Goal: Task Accomplishment & Management: Use online tool/utility

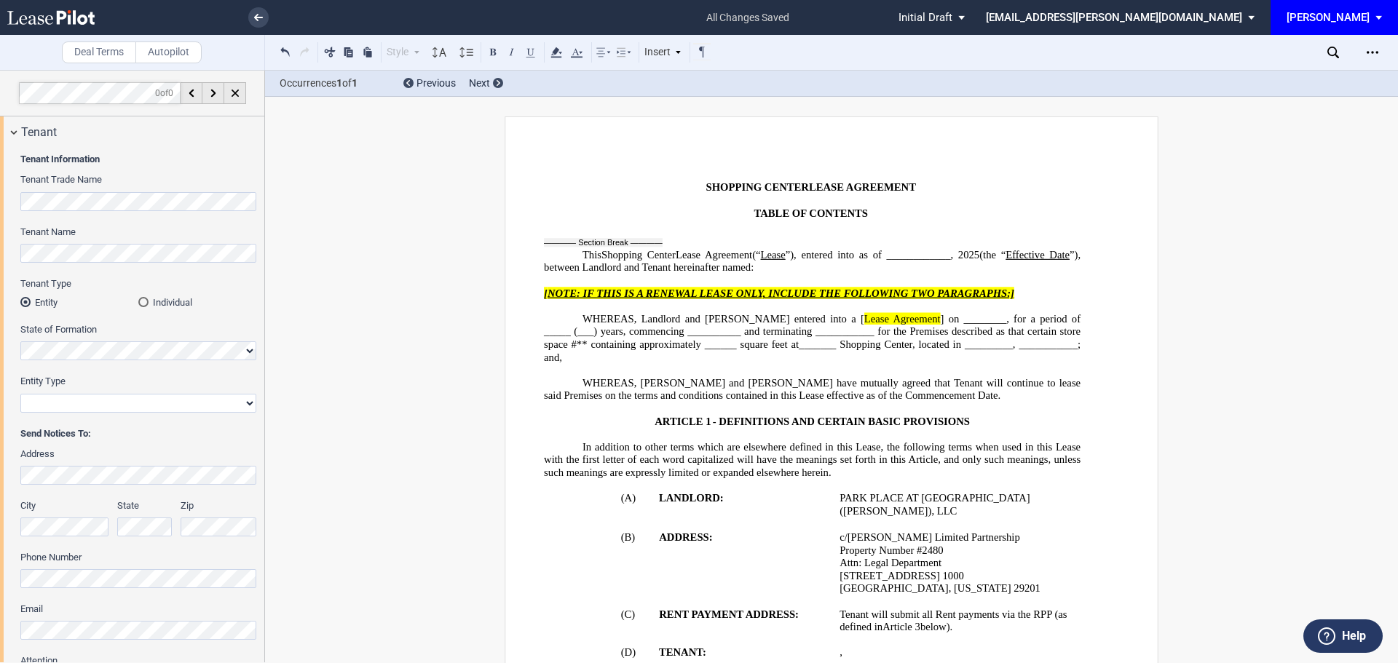
select select "multiple"
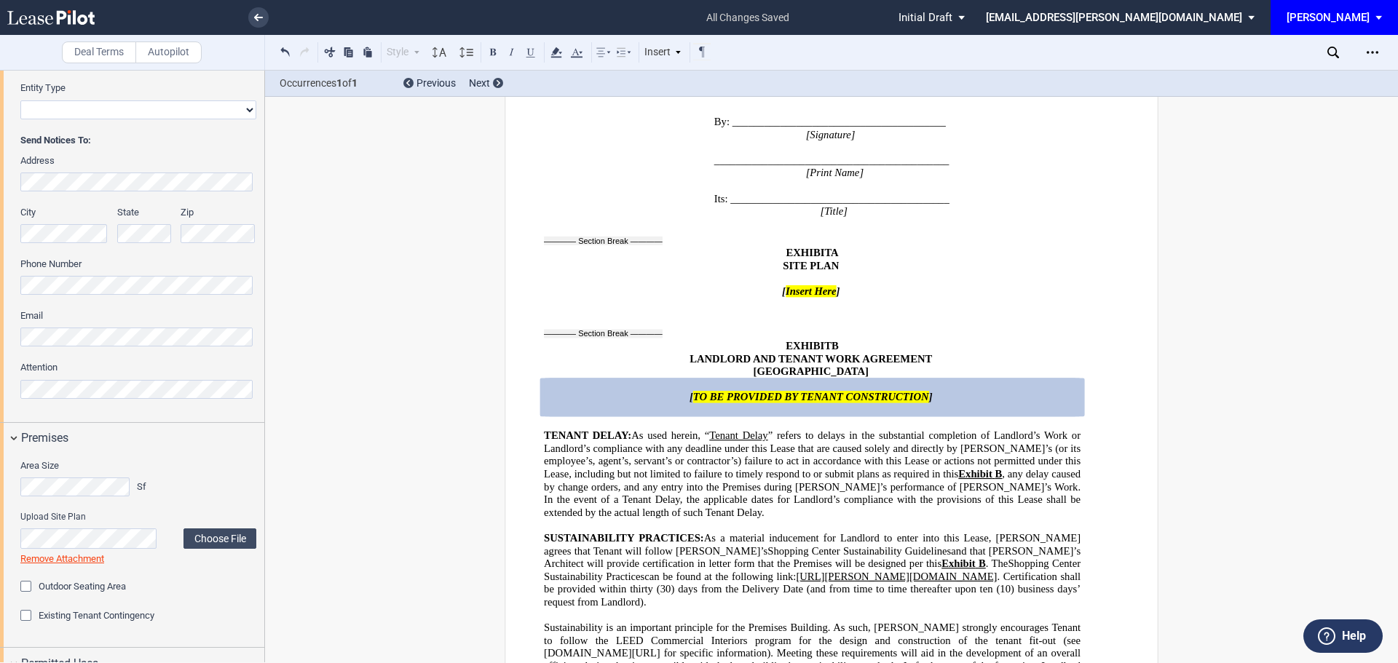
scroll to position [146, 0]
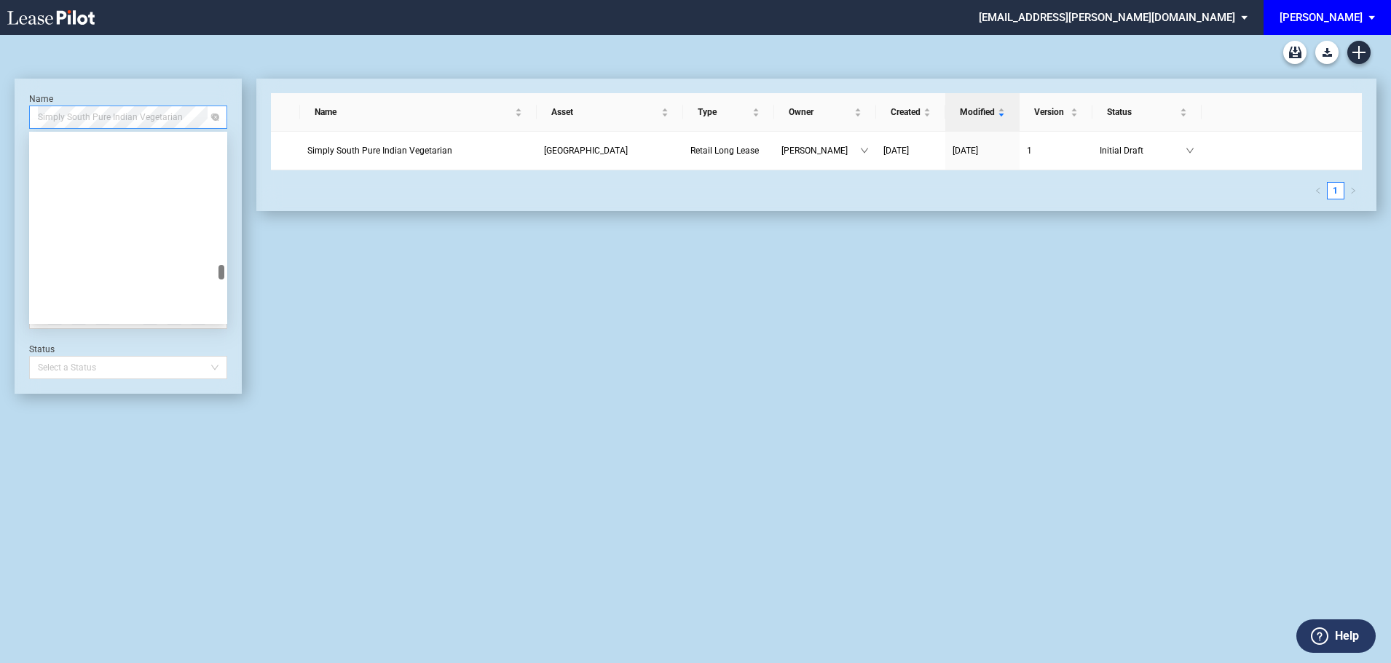
scroll to position [11346, 0]
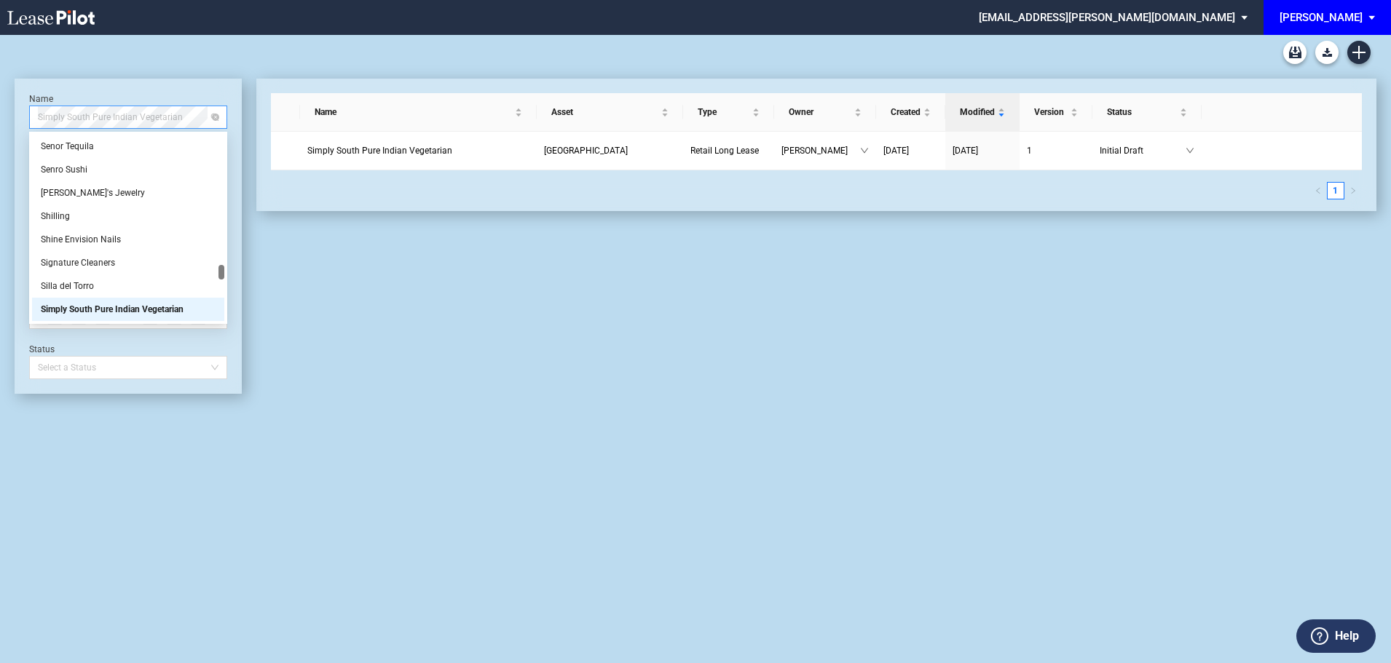
drag, startPoint x: 181, startPoint y: 118, endPoint x: 33, endPoint y: 114, distance: 147.9
click at [33, 114] on div "Simply South Pure Indian Vegetarian" at bounding box center [128, 117] width 198 height 23
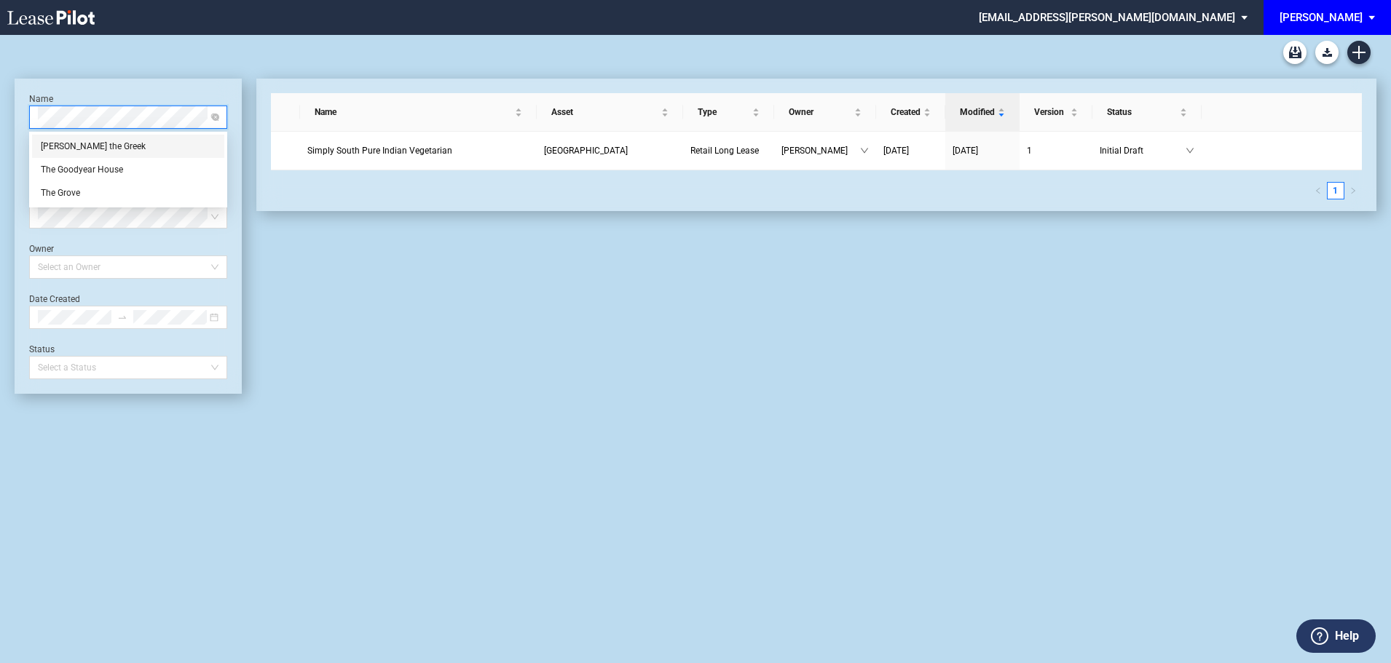
scroll to position [0, 0]
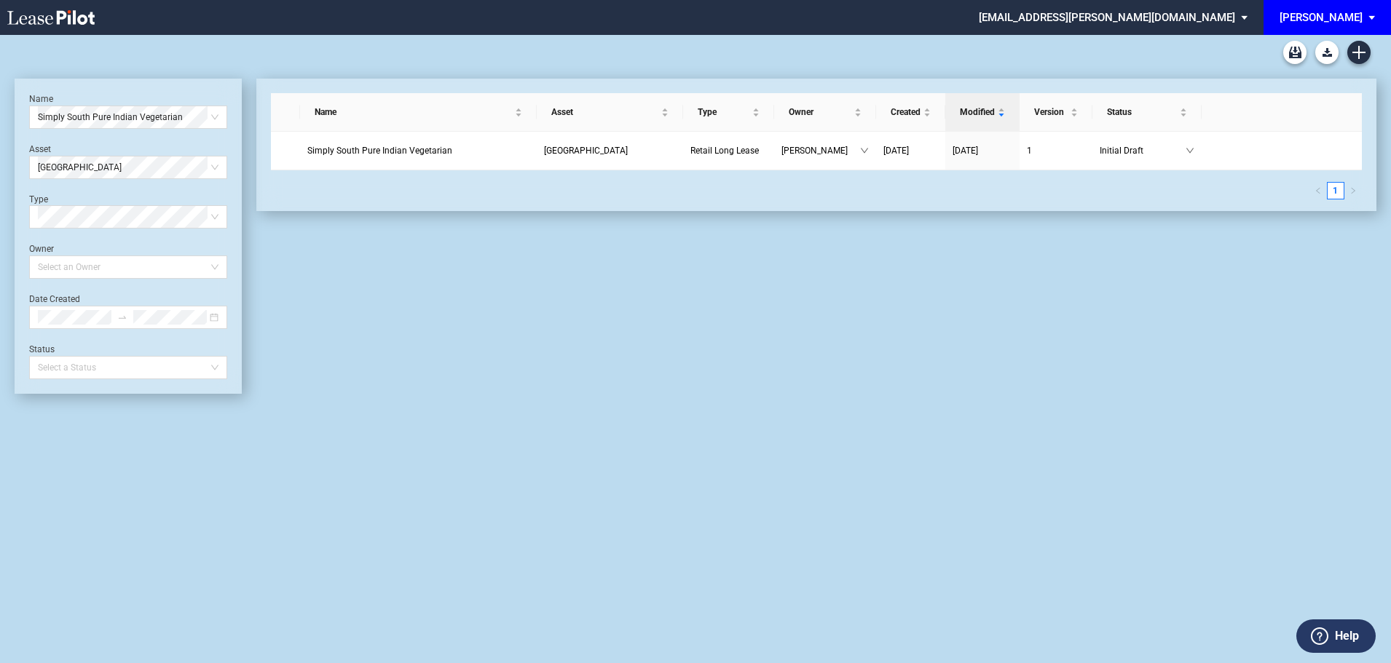
click at [80, 188] on div "Name Simply South Pure Indian Vegetarian Asset Park Place Type Select Type Owne…" at bounding box center [128, 236] width 198 height 286
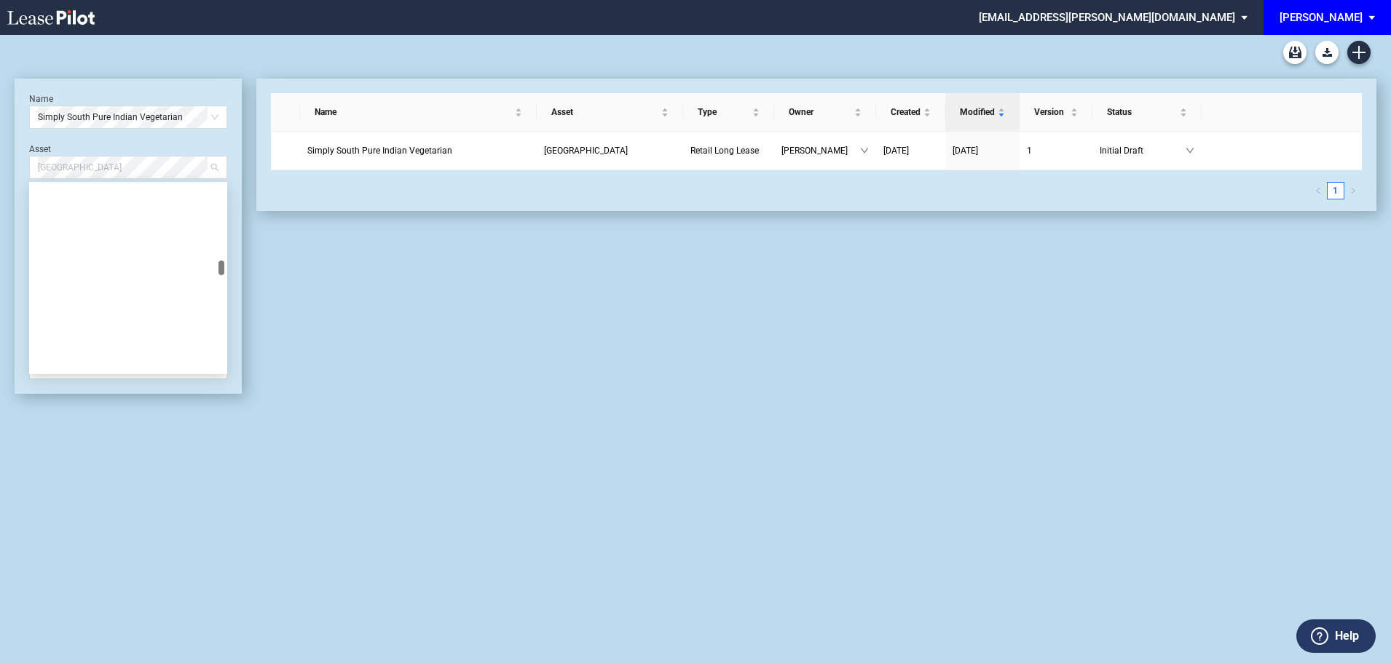
scroll to position [1142, 0]
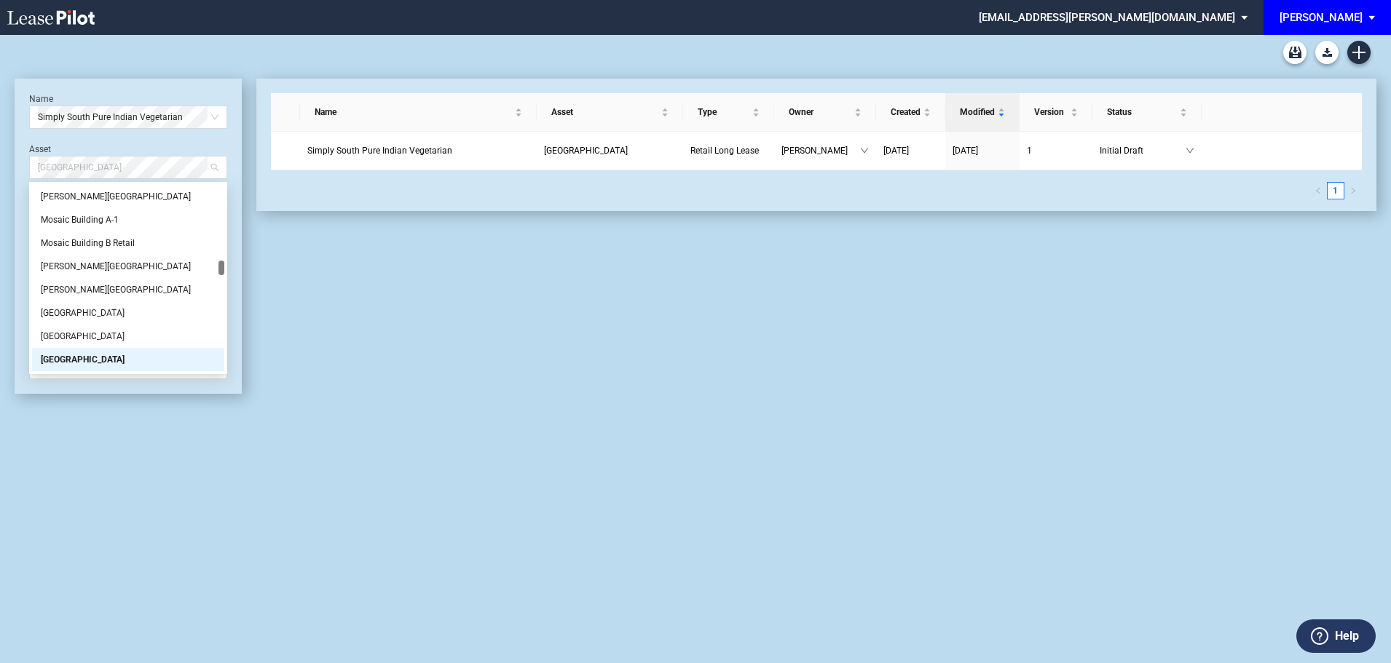
drag, startPoint x: 103, startPoint y: 167, endPoint x: 0, endPoint y: 154, distance: 104.2
click at [0, 154] on div "Long Form Retail Lease Blank Short Form Retail Lease Blank Retail Amendment Bla…" at bounding box center [695, 349] width 1391 height 628
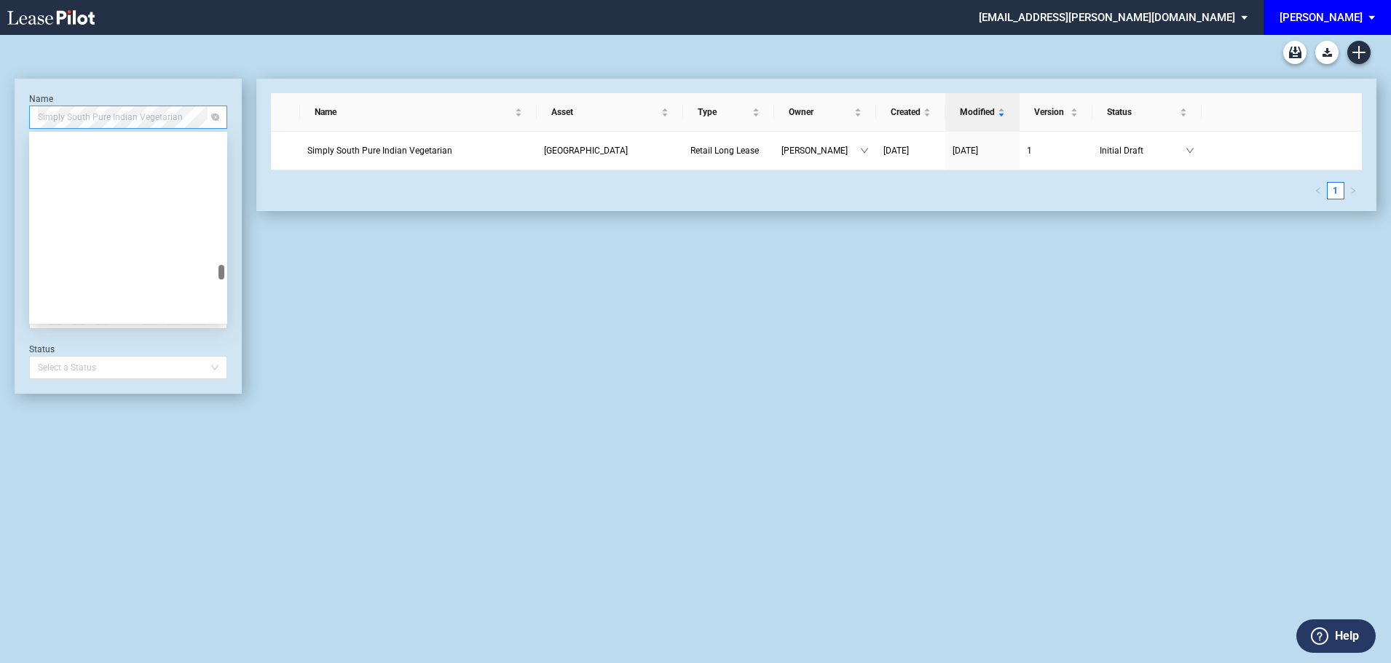
click at [139, 115] on span "Simply South Pure Indian Vegetarian" at bounding box center [128, 117] width 181 height 22
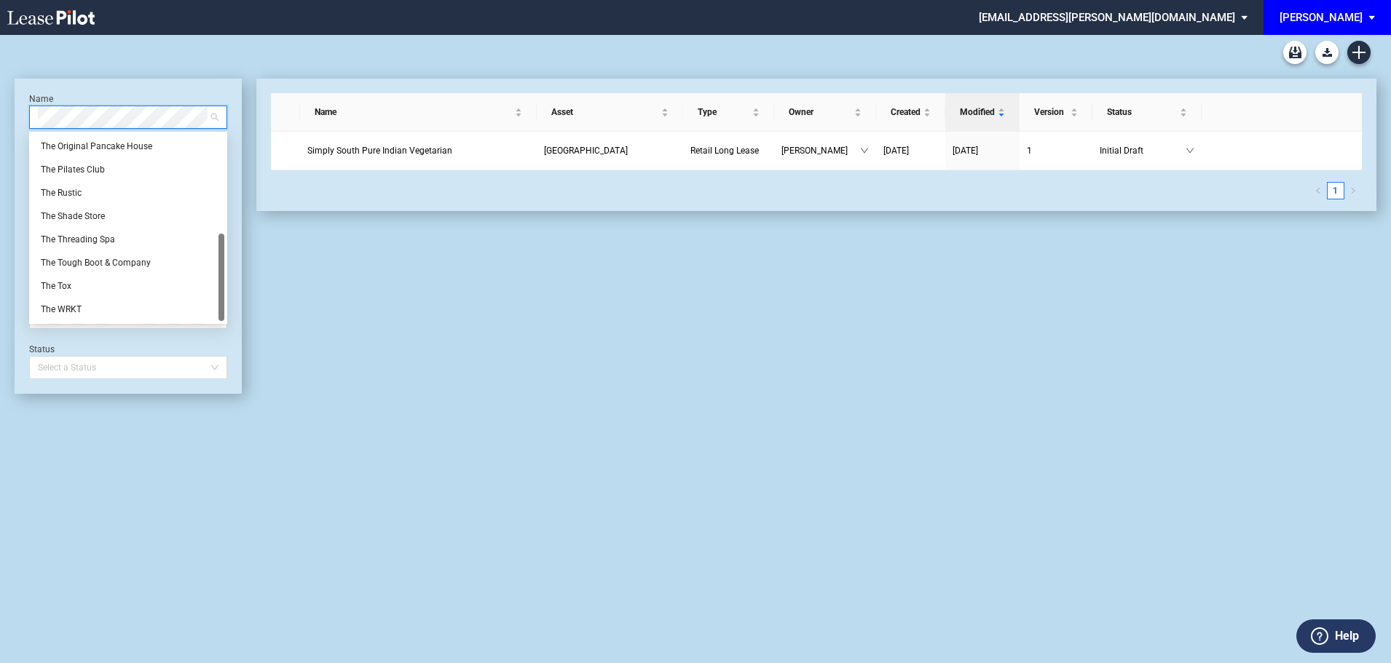
scroll to position [0, 0]
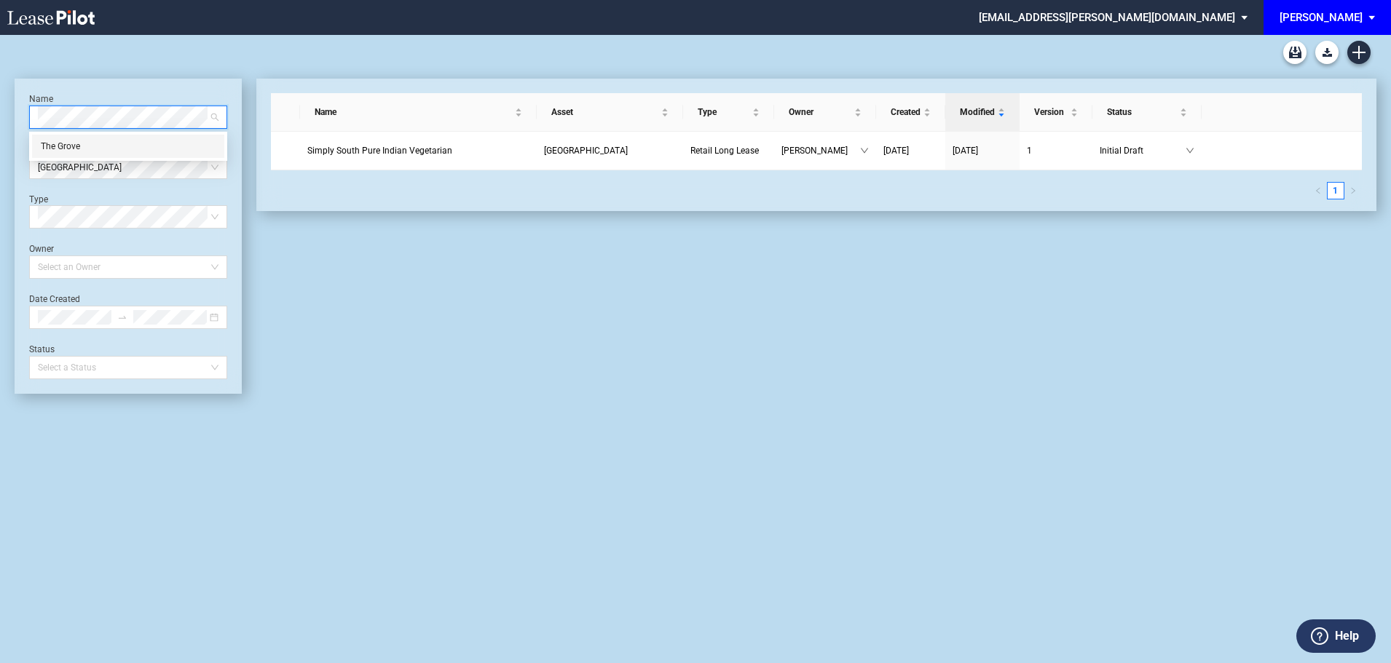
click at [68, 146] on div "The Grove" at bounding box center [128, 146] width 175 height 15
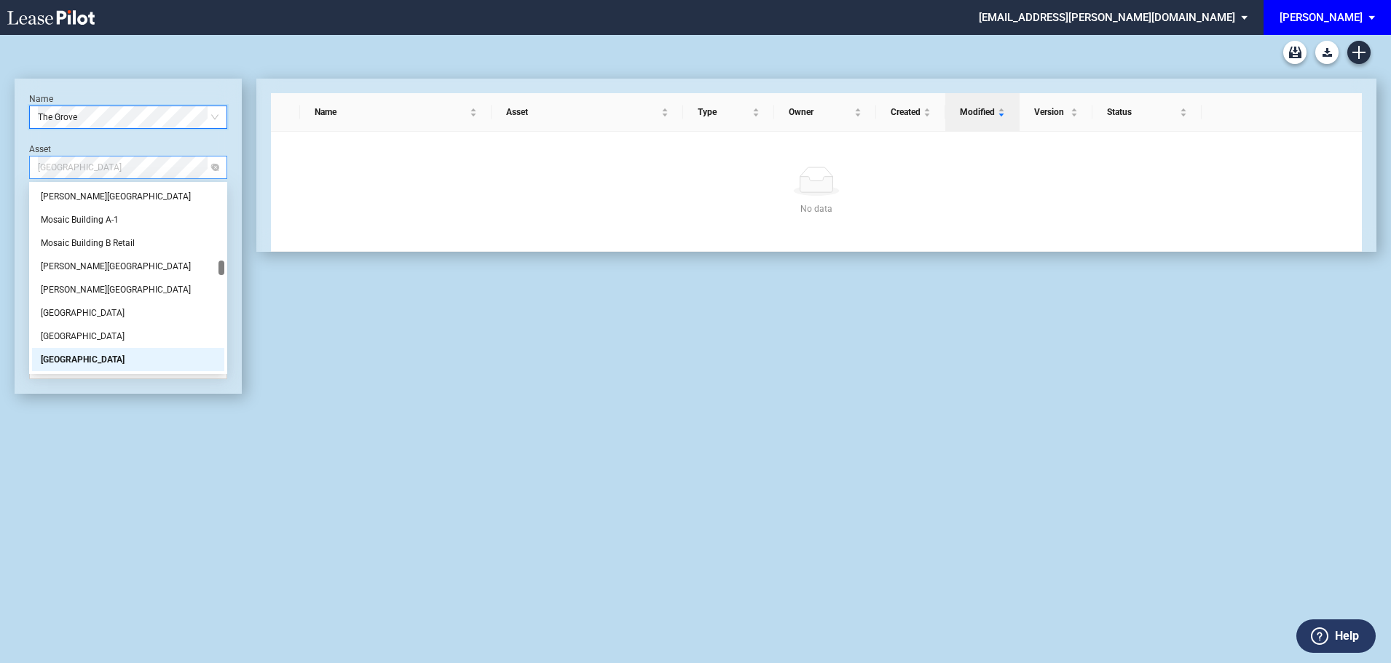
click at [89, 167] on span "[GEOGRAPHIC_DATA]" at bounding box center [128, 168] width 181 height 22
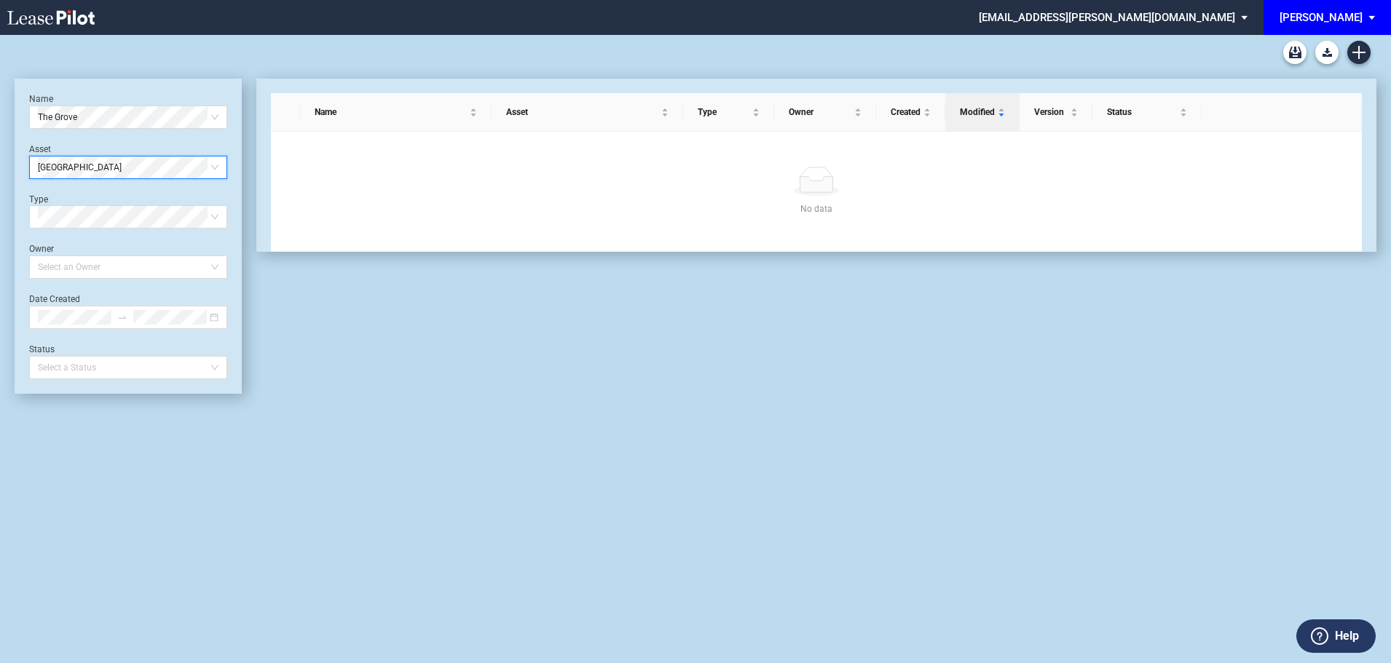
drag, startPoint x: 89, startPoint y: 167, endPoint x: 7, endPoint y: 166, distance: 82.3
click at [7, 166] on div "Long Form Retail Lease Blank Short Form Retail Lease Blank Retail Amendment Bla…" at bounding box center [695, 349] width 1391 height 628
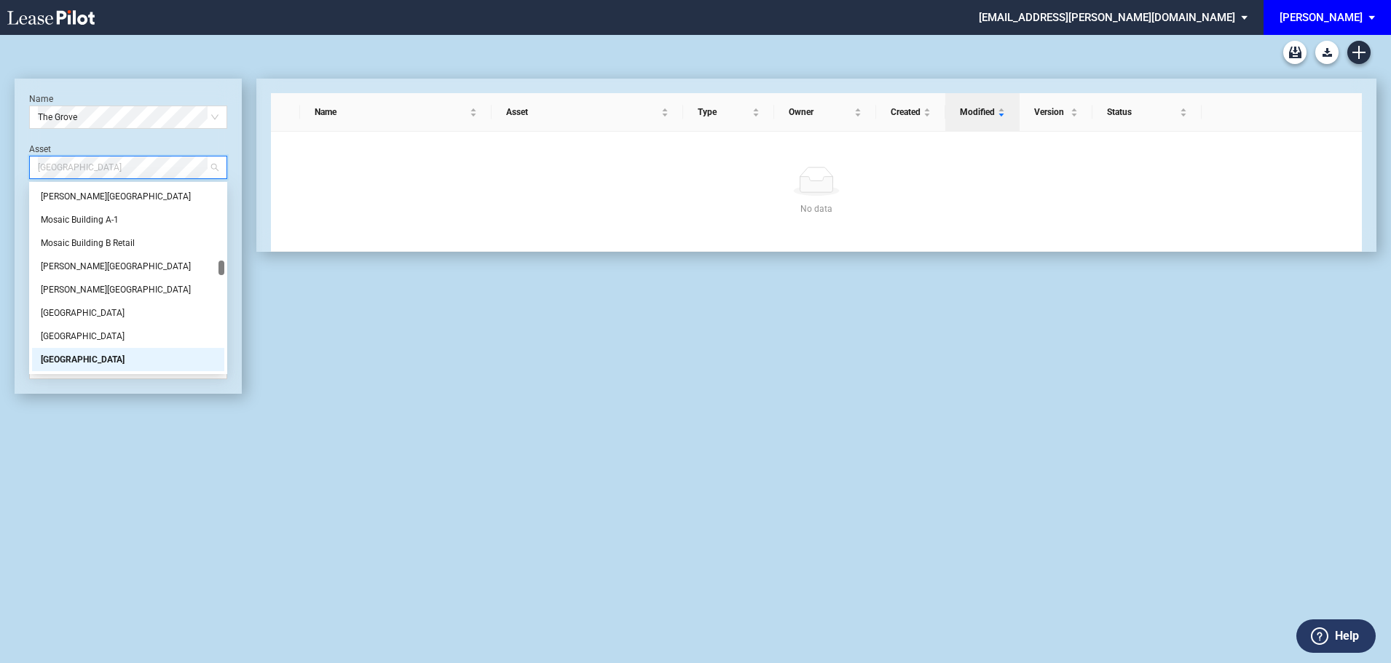
drag, startPoint x: 64, startPoint y: 172, endPoint x: 0, endPoint y: 167, distance: 64.2
click at [0, 163] on div "Long Form Retail Lease Blank Short Form Retail Lease Blank Retail Amendment Bla…" at bounding box center [695, 349] width 1391 height 628
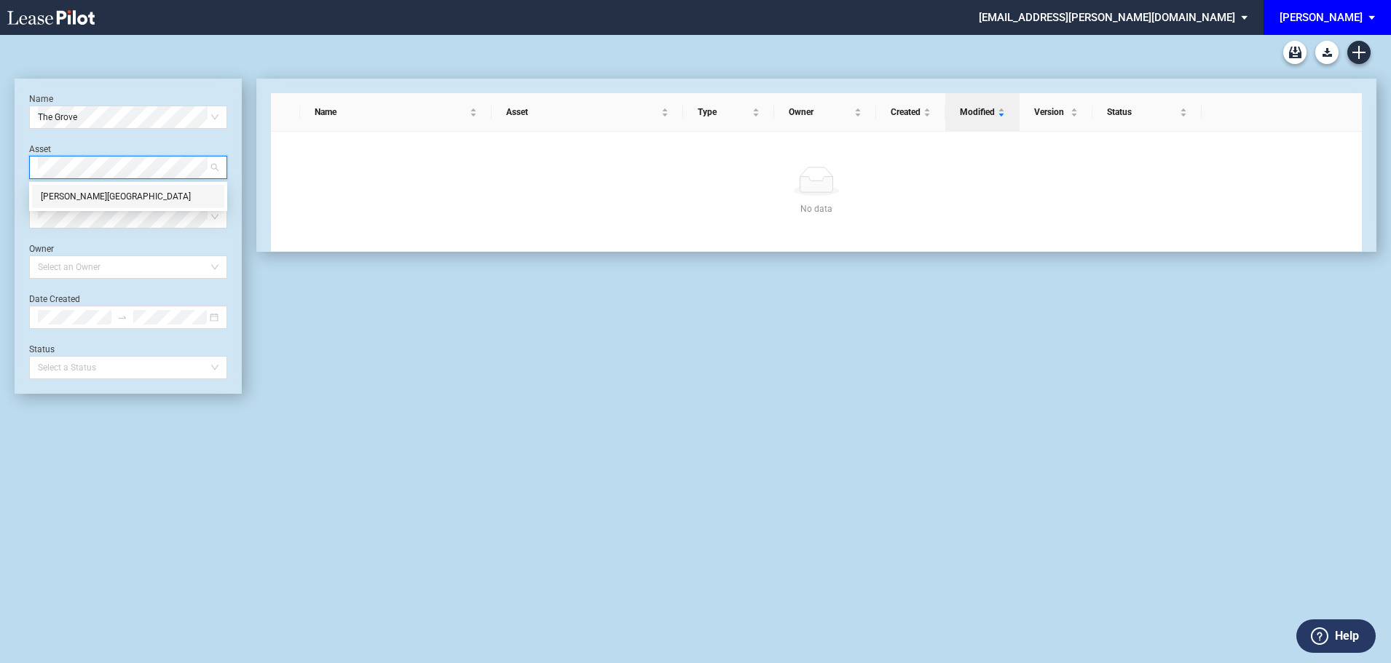
click at [100, 197] on div "Myers Park Center" at bounding box center [128, 196] width 175 height 15
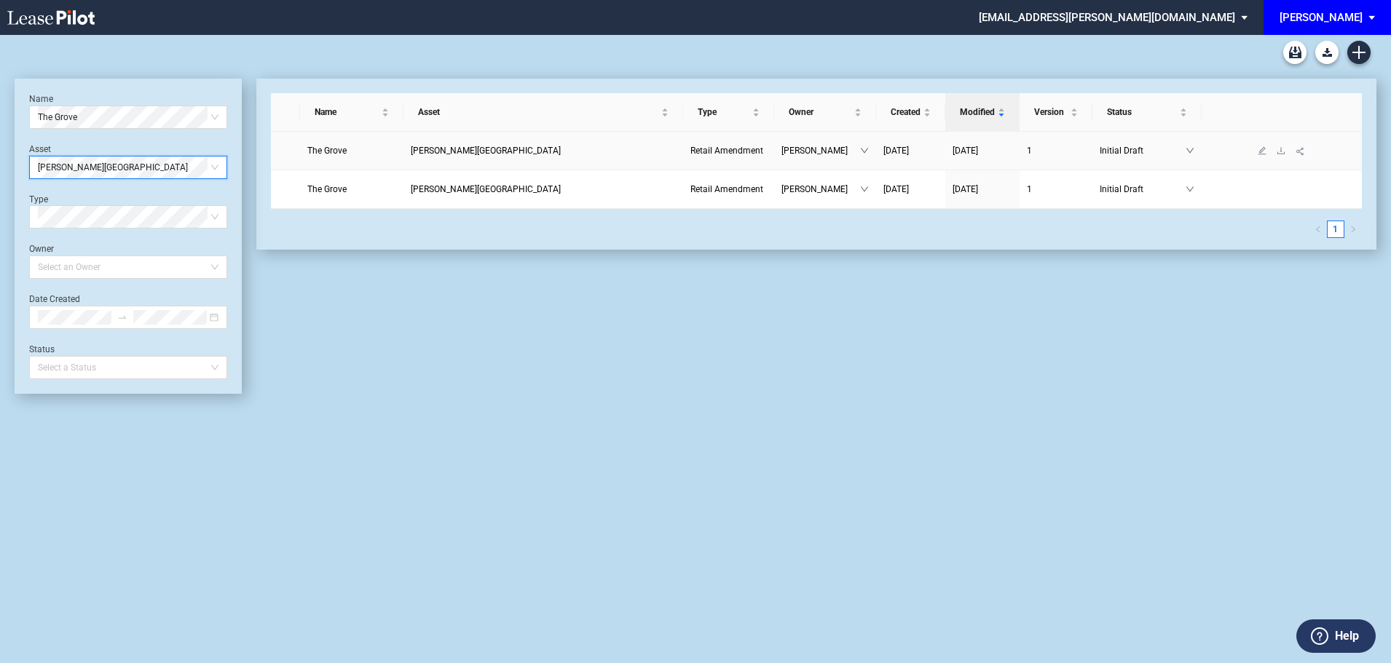
click at [337, 151] on span "The Grove" at bounding box center [326, 151] width 39 height 10
